Goal: Task Accomplishment & Management: Use online tool/utility

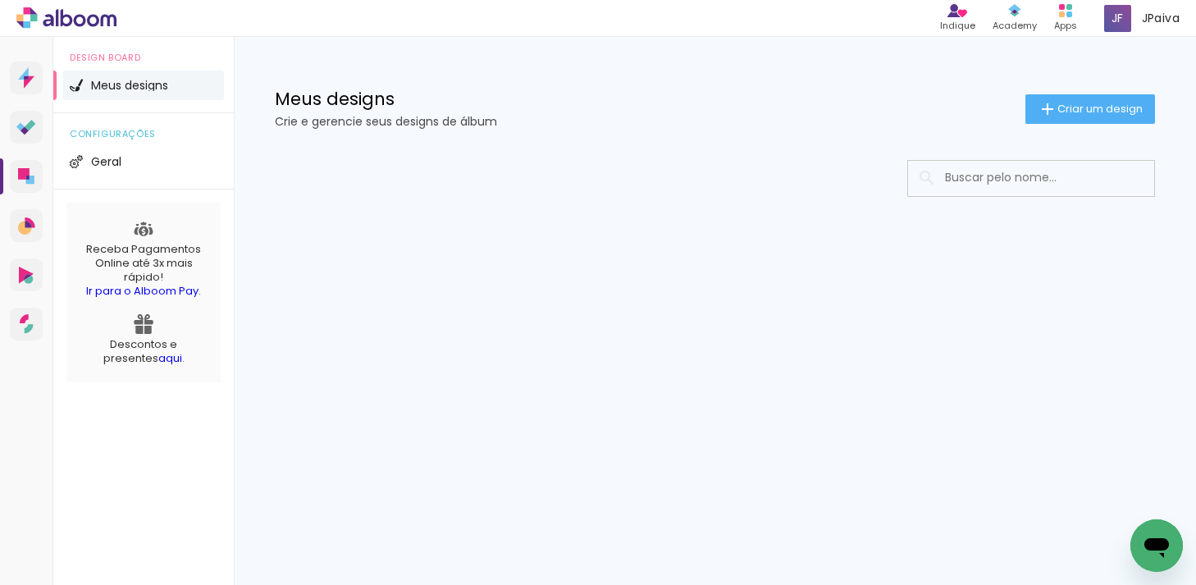
click at [151, 84] on span "Meus designs" at bounding box center [129, 85] width 77 height 11
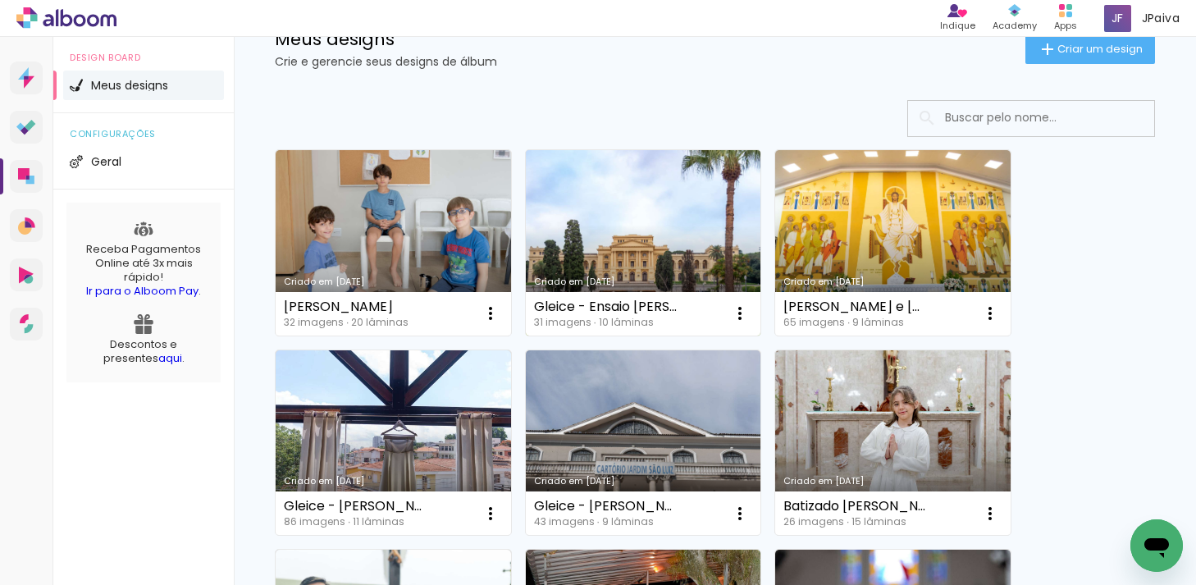
scroll to position [62, 0]
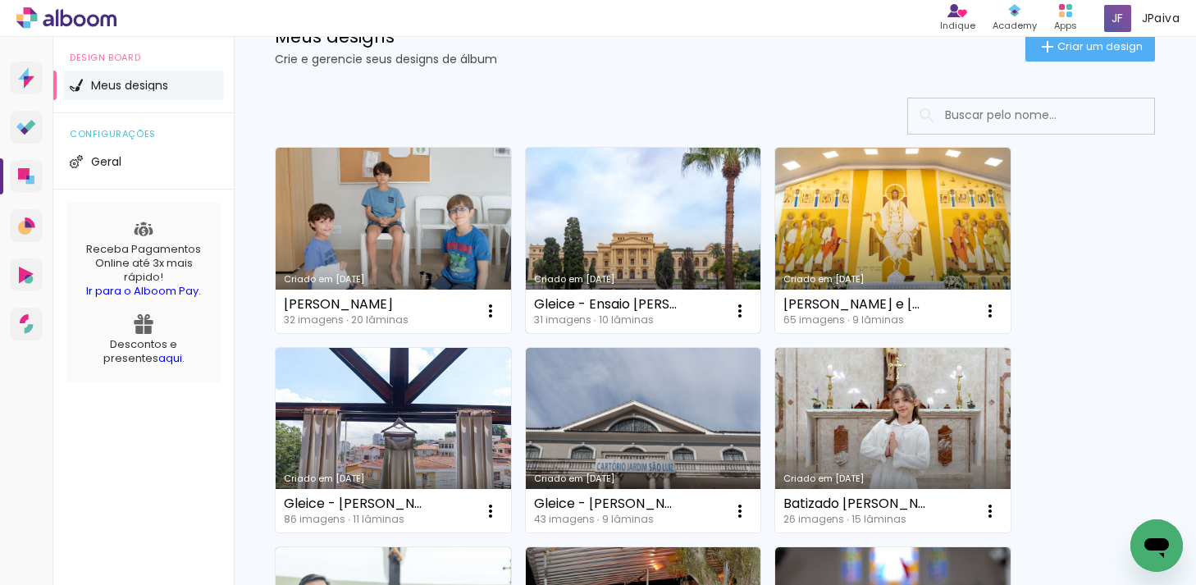
click at [612, 226] on link "Criado em 05/09/25" at bounding box center [643, 240] width 235 height 185
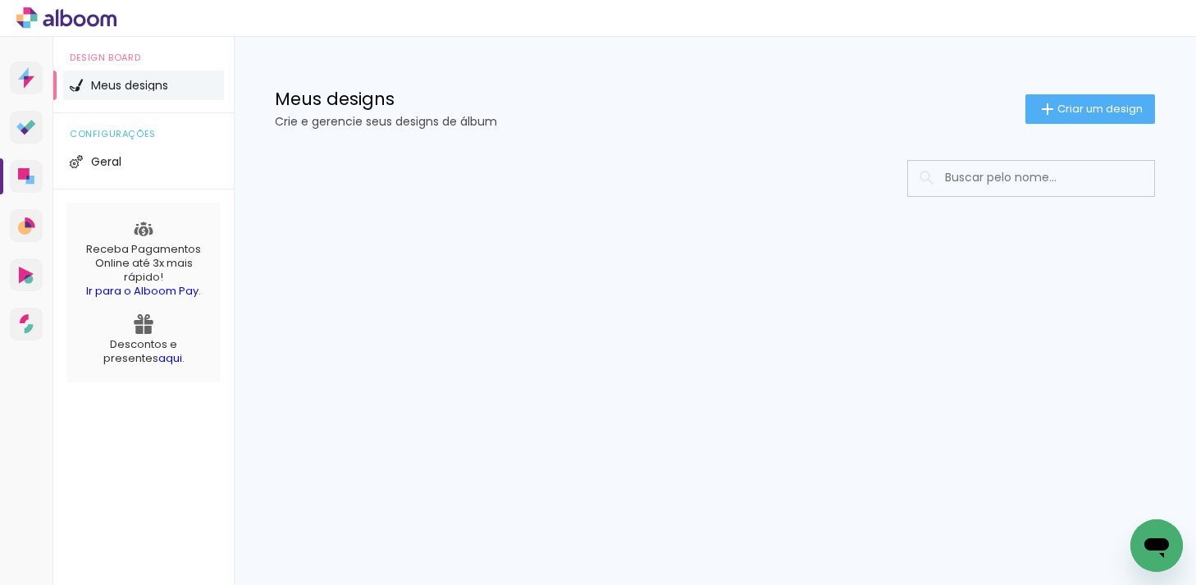
click at [156, 88] on span "Meus designs" at bounding box center [129, 85] width 77 height 11
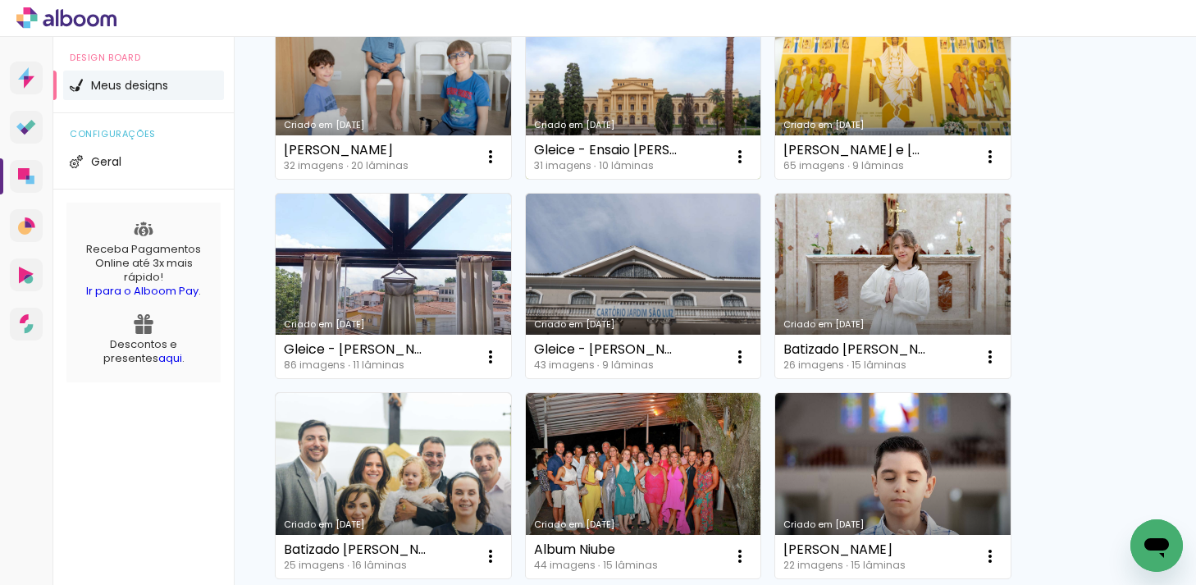
scroll to position [251, 0]
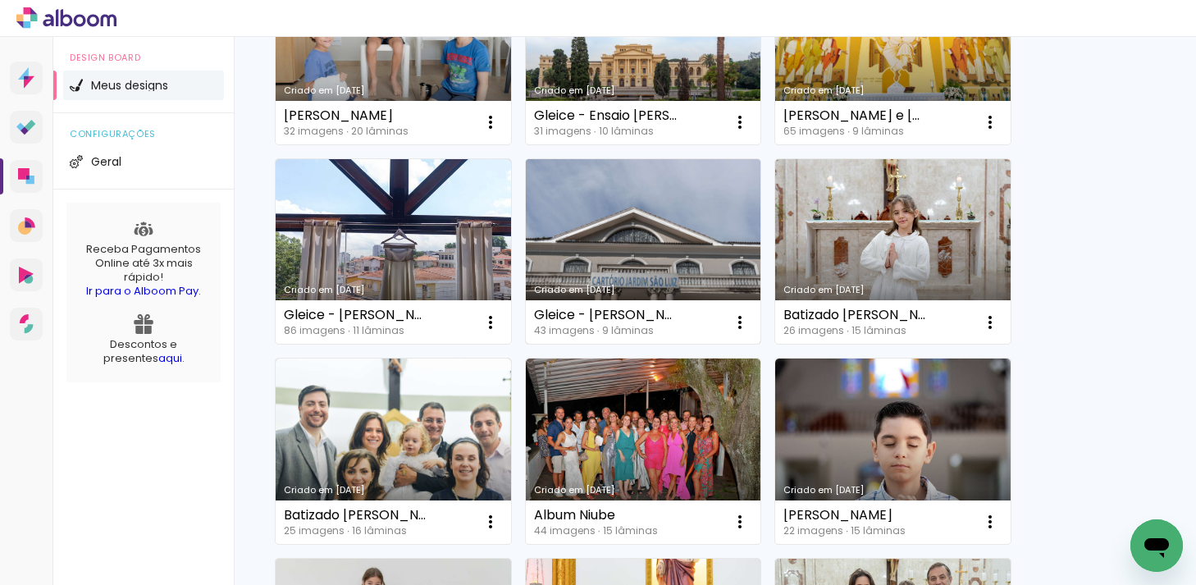
click at [663, 233] on link "Criado em 05/09/25" at bounding box center [643, 251] width 235 height 185
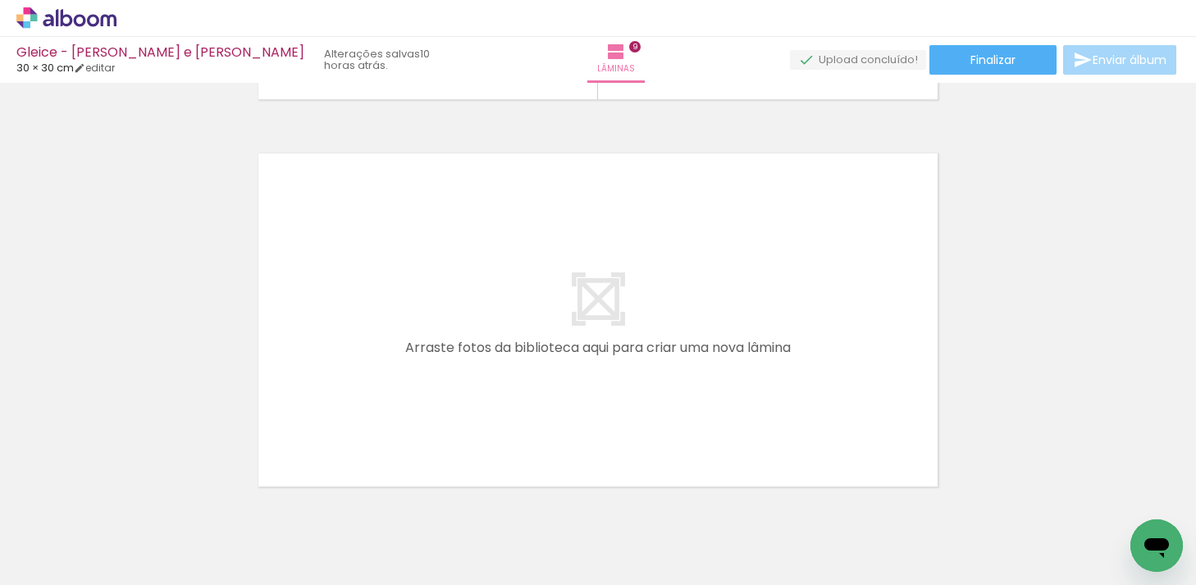
scroll to position [3477, 0]
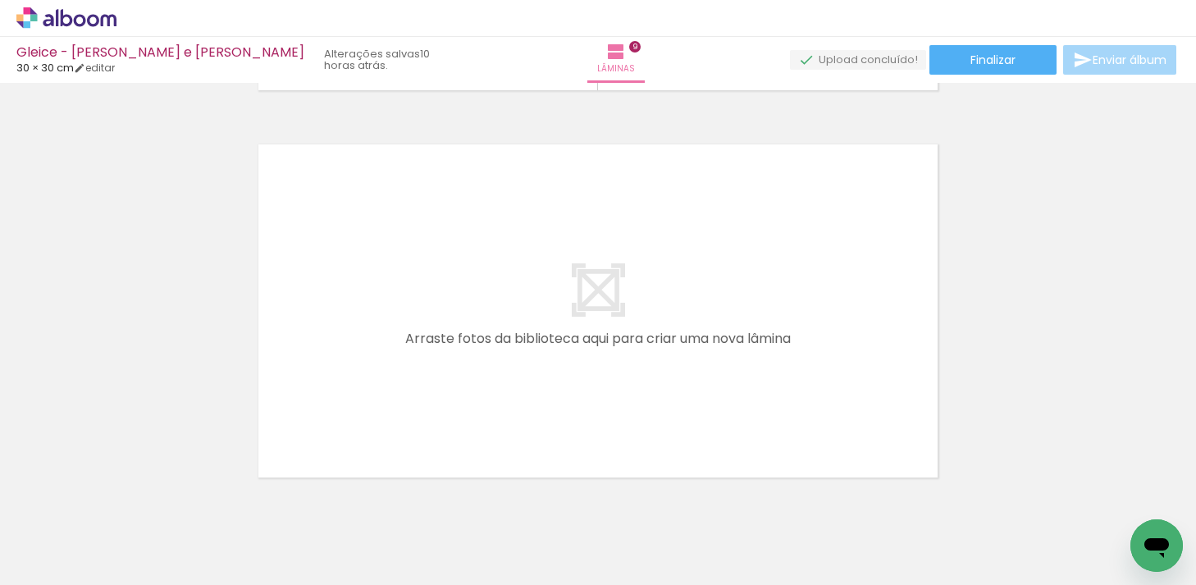
click at [72, 8] on icon at bounding box center [66, 17] width 100 height 21
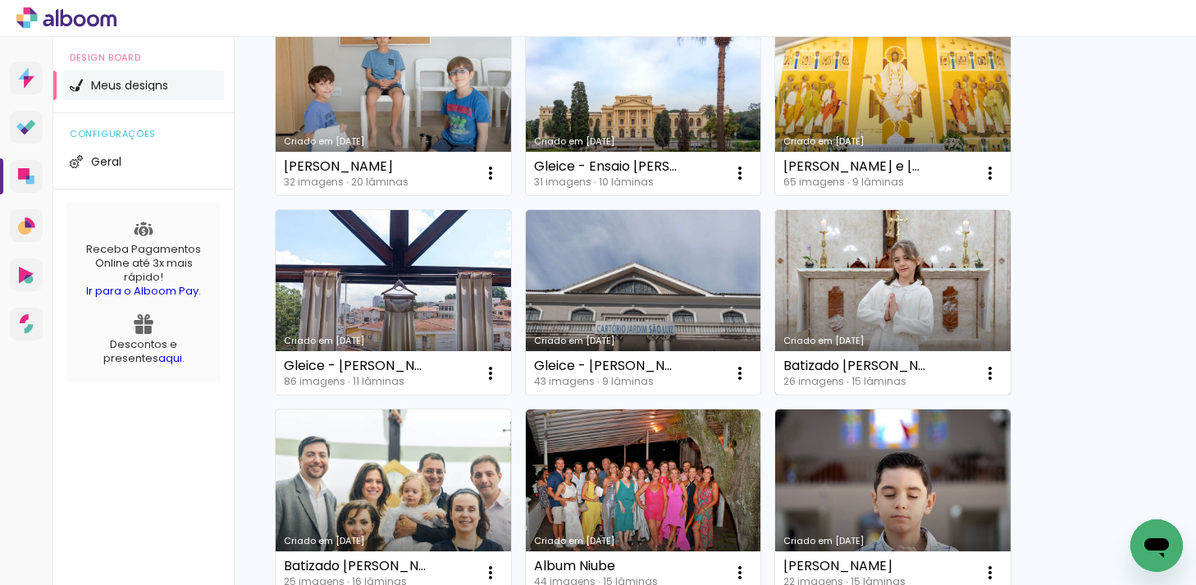
scroll to position [176, 0]
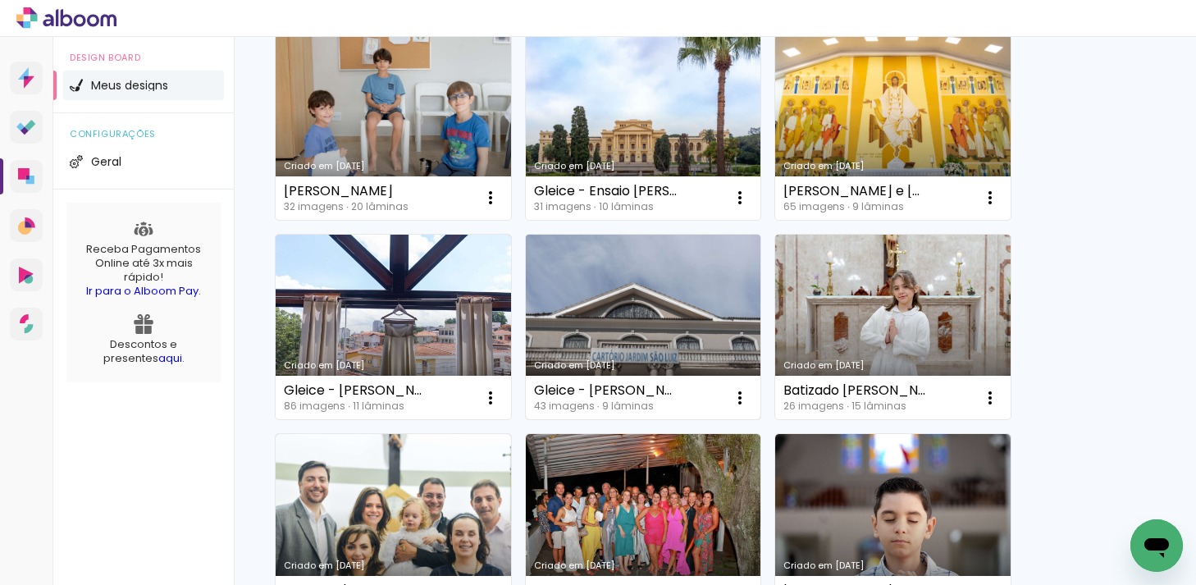
click at [700, 326] on link "Criado em [DATE]" at bounding box center [643, 327] width 235 height 185
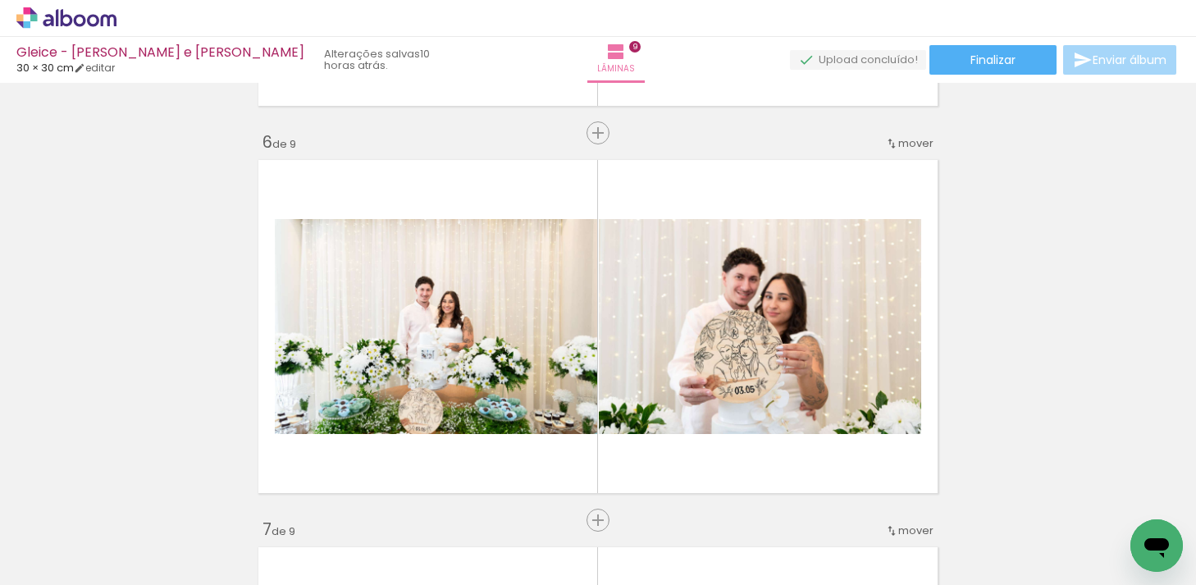
scroll to position [1911, 0]
